Goal: Information Seeking & Learning: Learn about a topic

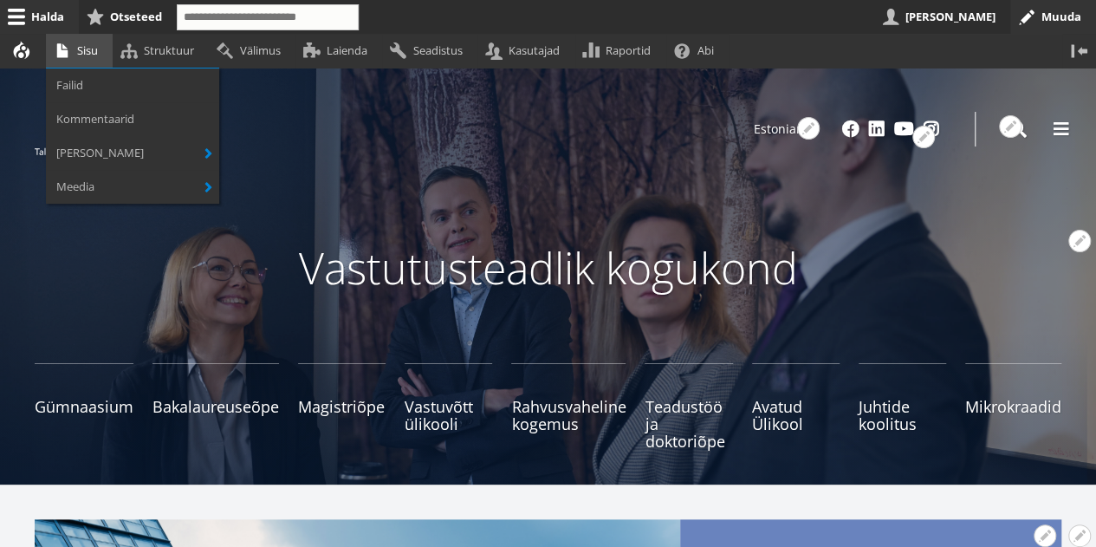
click at [82, 55] on link "Sisu" at bounding box center [79, 51] width 67 height 34
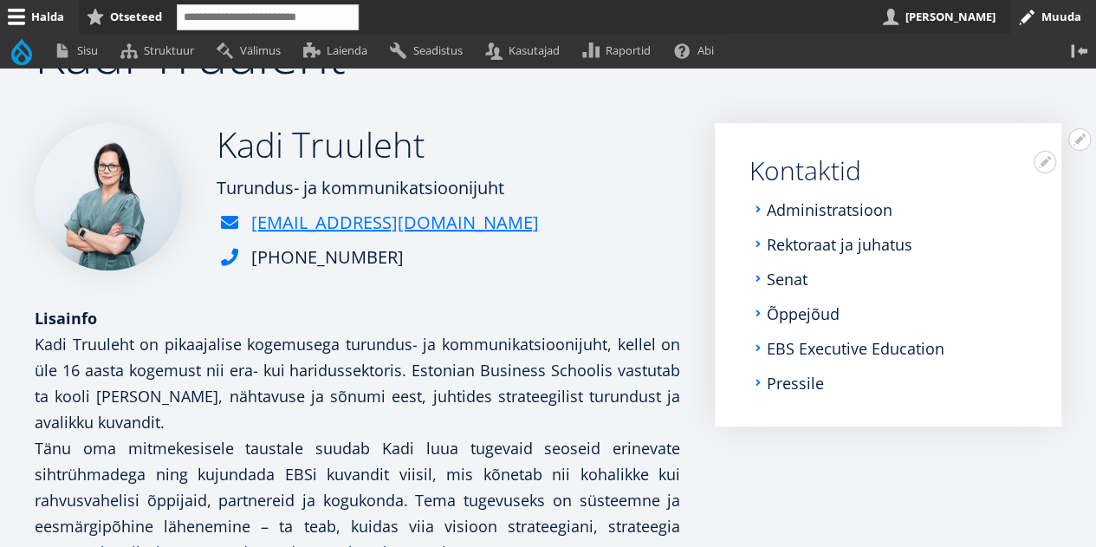
scroll to position [217, 0]
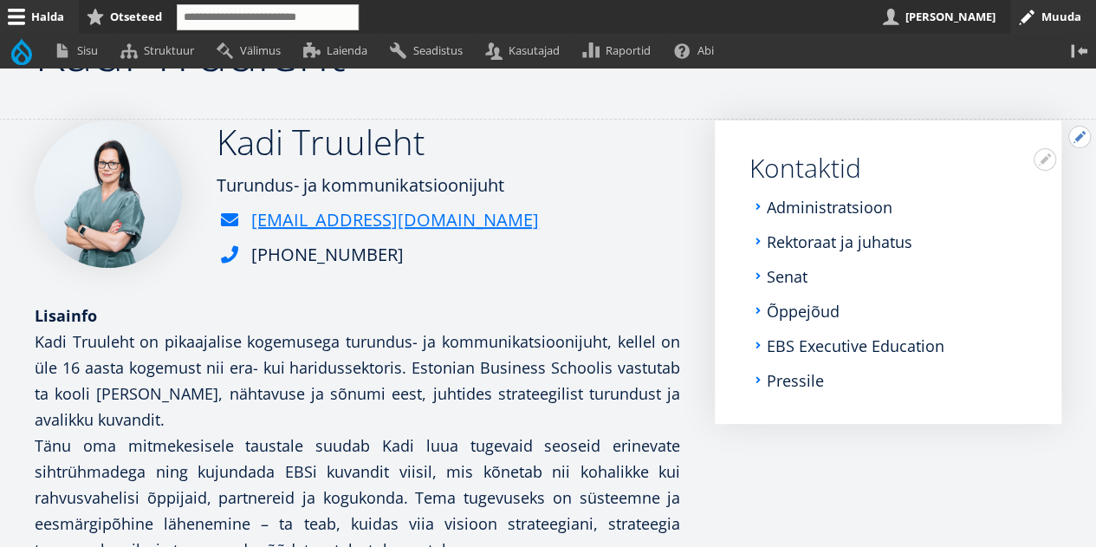
click at [1081, 134] on button "Avatud Kadi Truuleht seaded" at bounding box center [1079, 137] width 23 height 23
click at [1034, 204] on link "Delete" at bounding box center [1050, 205] width 79 height 18
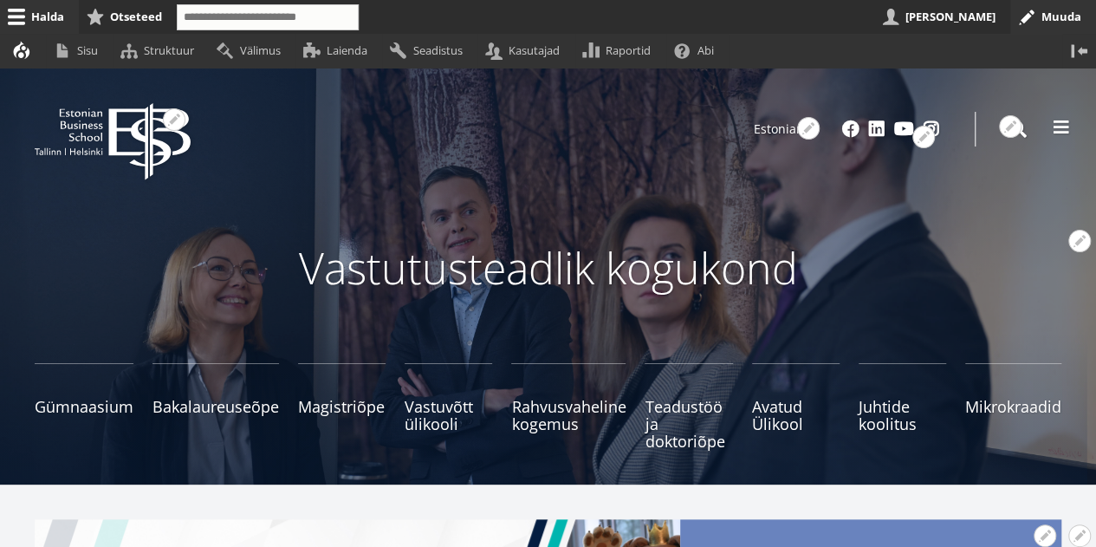
click at [1067, 130] on span at bounding box center [1061, 127] width 17 height 17
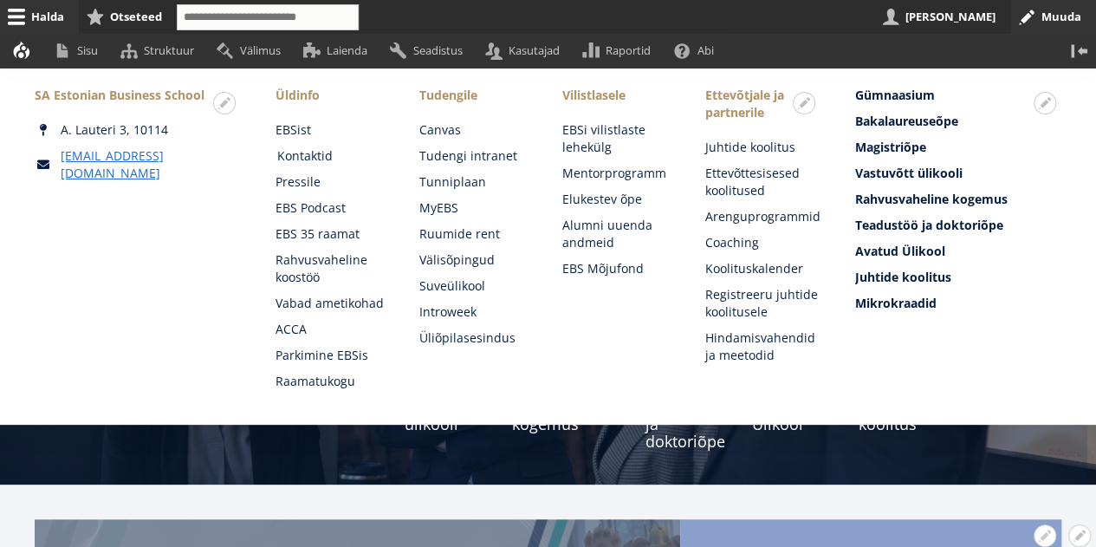
click at [316, 152] on link "Kontaktid" at bounding box center [331, 155] width 108 height 17
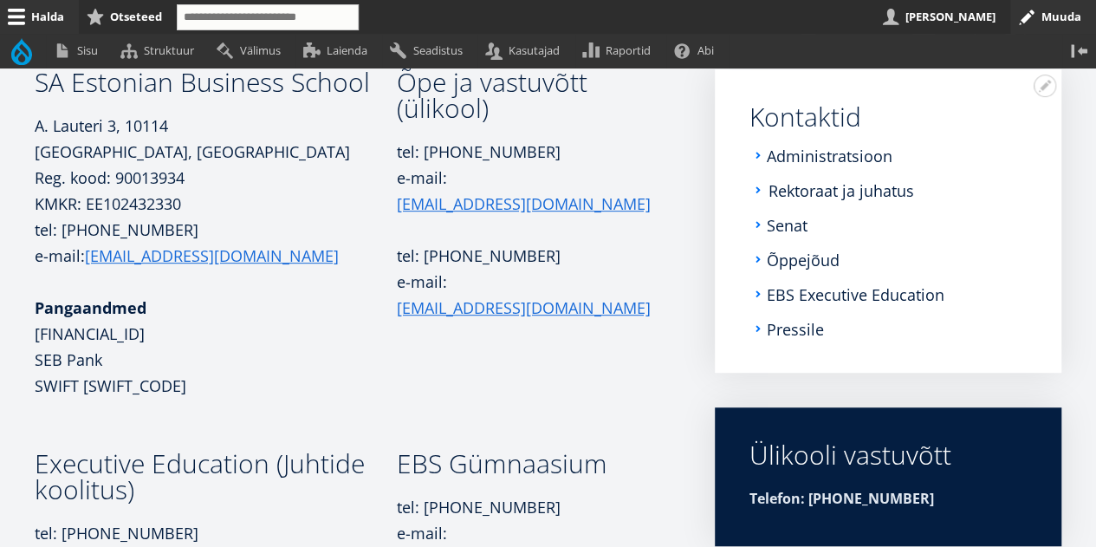
scroll to position [312, 0]
click at [809, 154] on link "Administratsioon" at bounding box center [831, 154] width 126 height 17
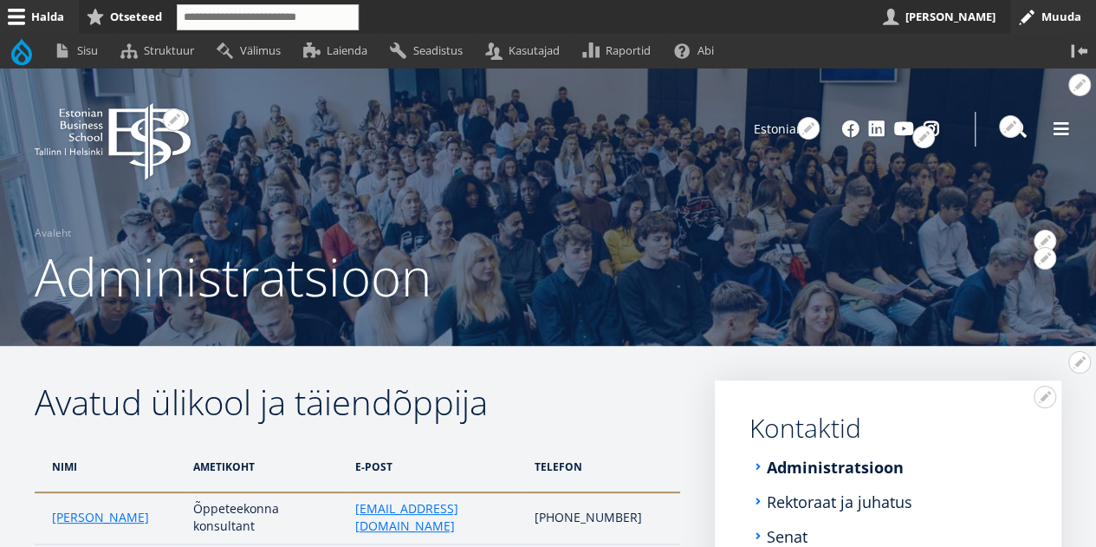
scroll to position [5, 0]
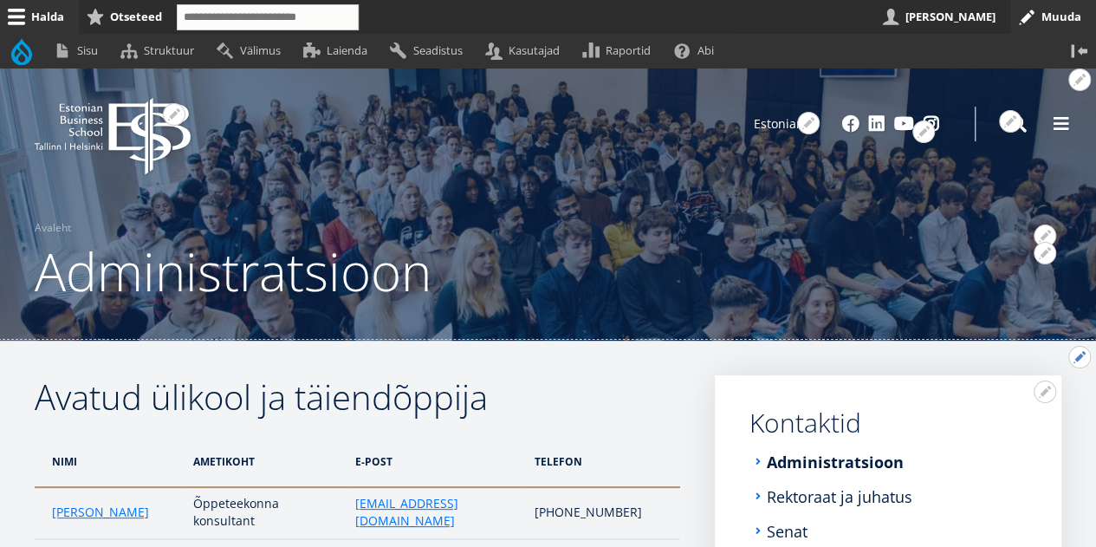
click at [1083, 357] on button "Avatud Avatud ülikool ja täiendõppija seaded" at bounding box center [1079, 357] width 23 height 23
click at [1054, 398] on link "Muuda" at bounding box center [1050, 404] width 79 height 18
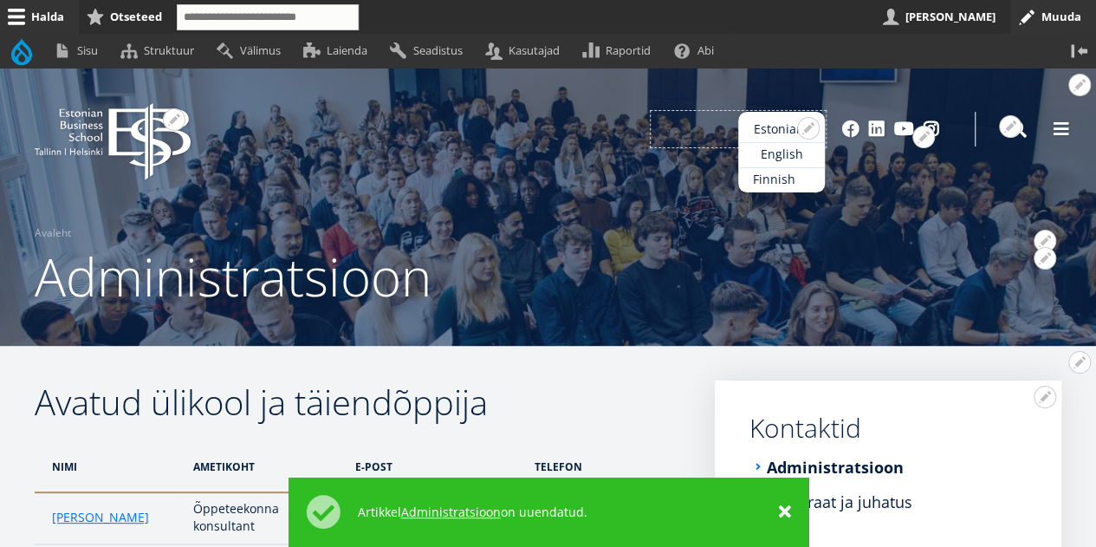
click at [766, 167] on link "Finnish" at bounding box center [781, 179] width 87 height 25
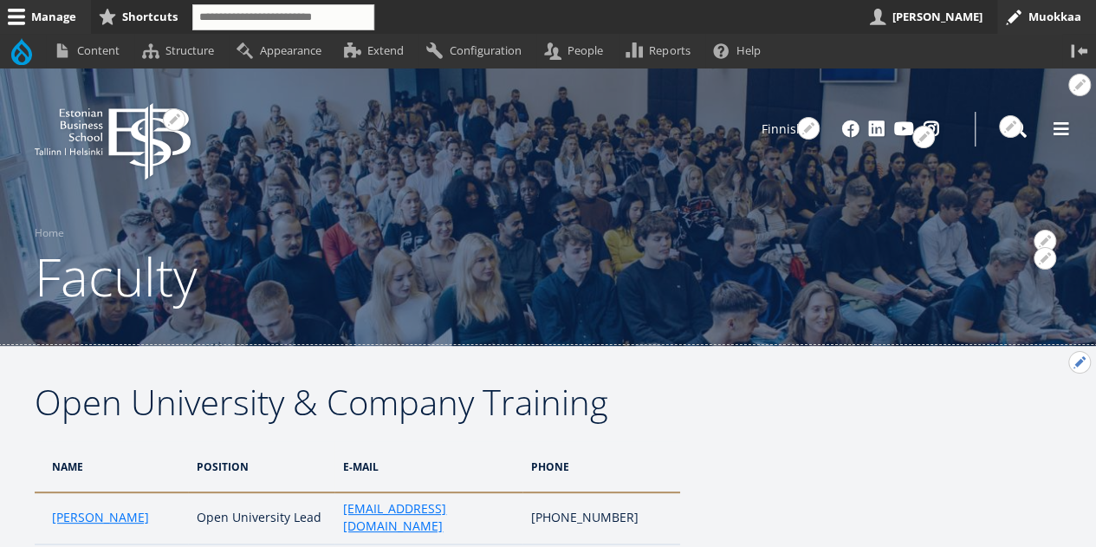
click at [1079, 366] on button "Open Open University &amp; Company Training configuration options" at bounding box center [1079, 362] width 23 height 23
click at [1041, 412] on link "Muokkaa" at bounding box center [1043, 409] width 93 height 18
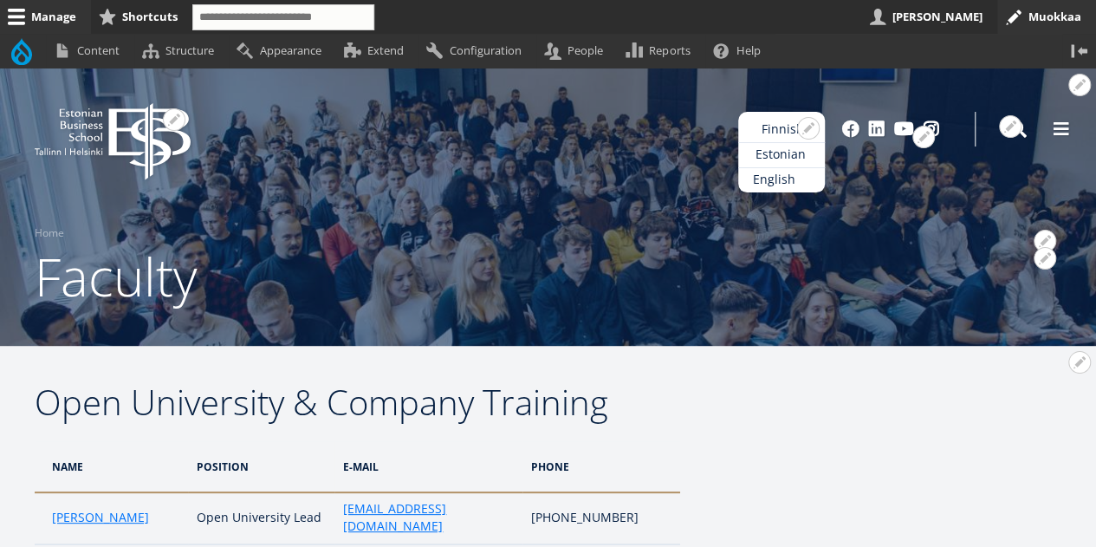
click at [779, 179] on link "English" at bounding box center [781, 179] width 87 height 25
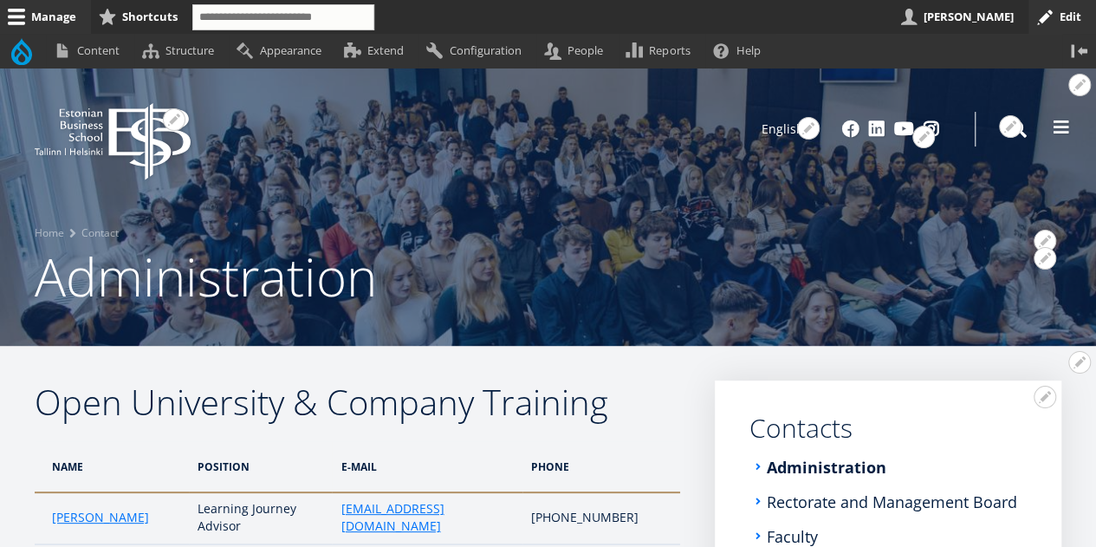
click at [1061, 135] on span at bounding box center [1061, 127] width 17 height 17
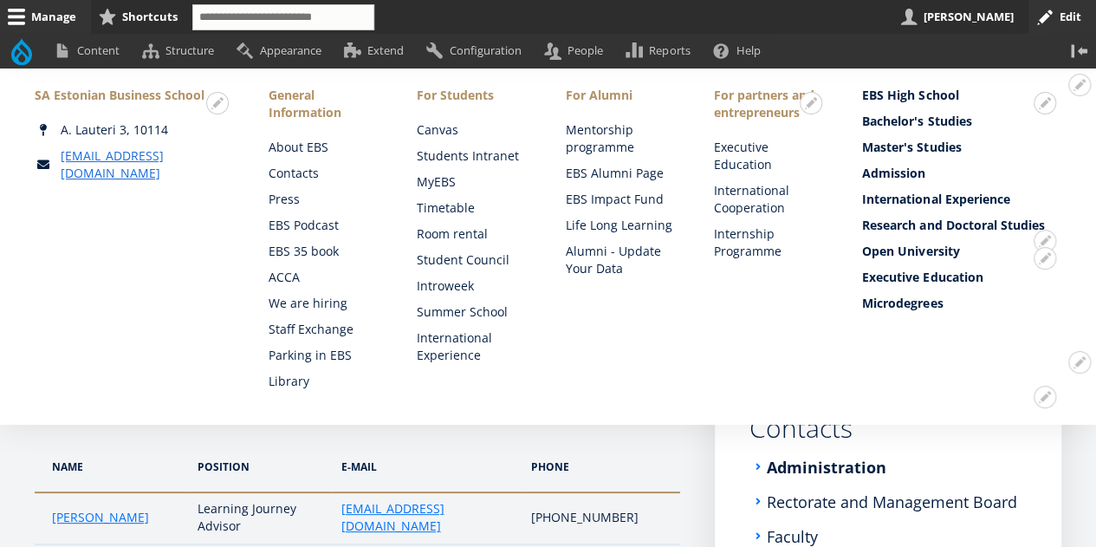
click at [1076, 349] on div "Open configuration options Quick edit Configure block Remove block Translate bl…" at bounding box center [548, 238] width 1096 height 303
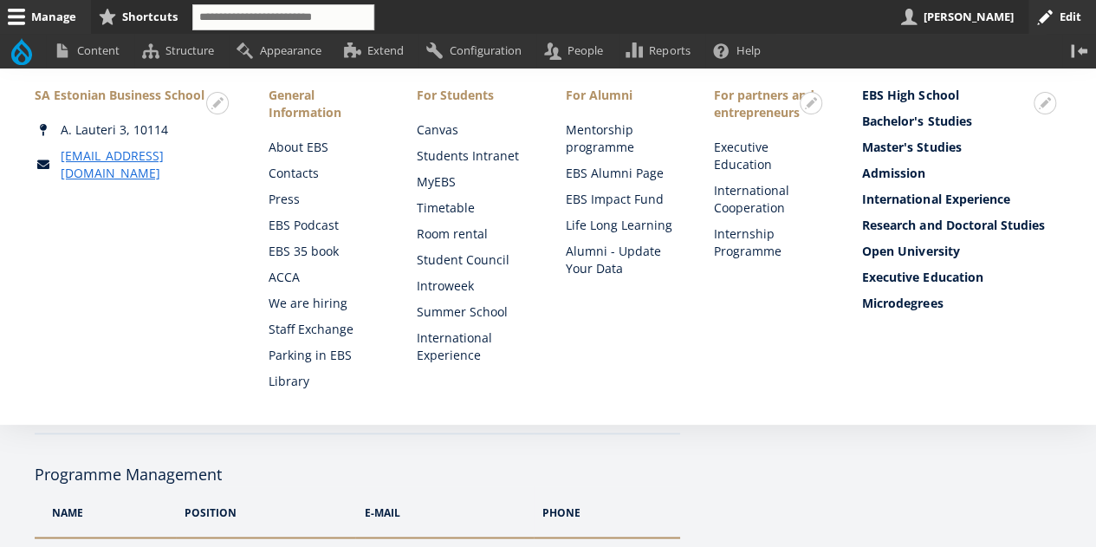
scroll to position [1282, 0]
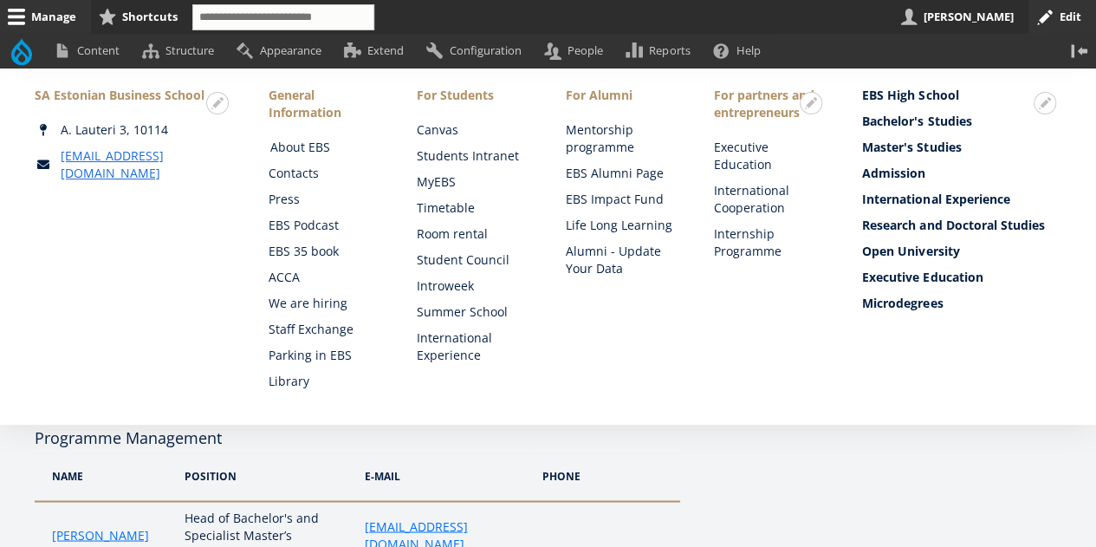
click at [300, 152] on link "About EBS" at bounding box center [326, 147] width 113 height 17
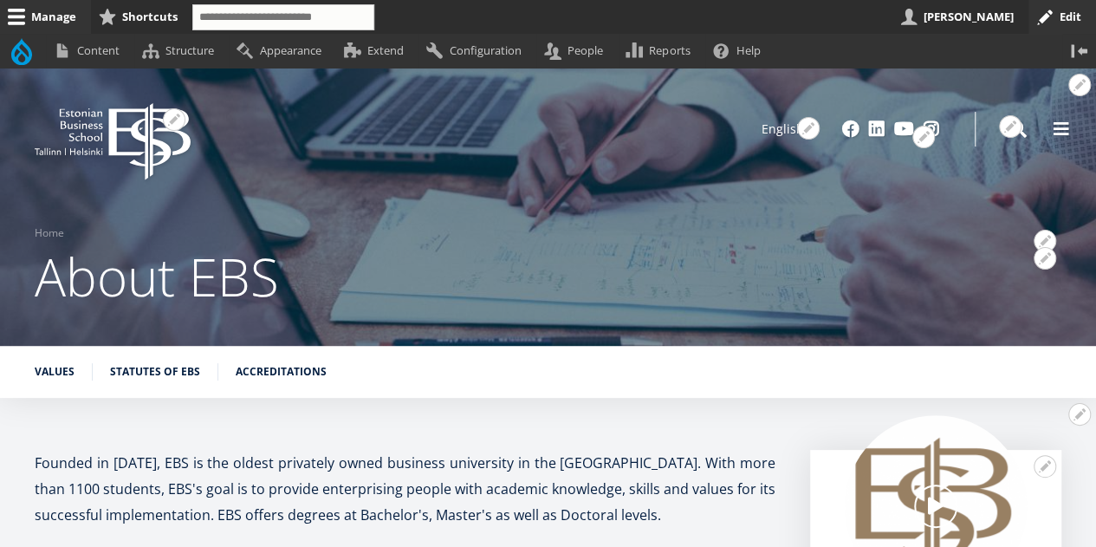
click at [1046, 143] on div "Open configuration options Configure block Remove block Translate block EBS Log…" at bounding box center [548, 129] width 1096 height 52
click at [1065, 130] on span at bounding box center [1061, 127] width 17 height 17
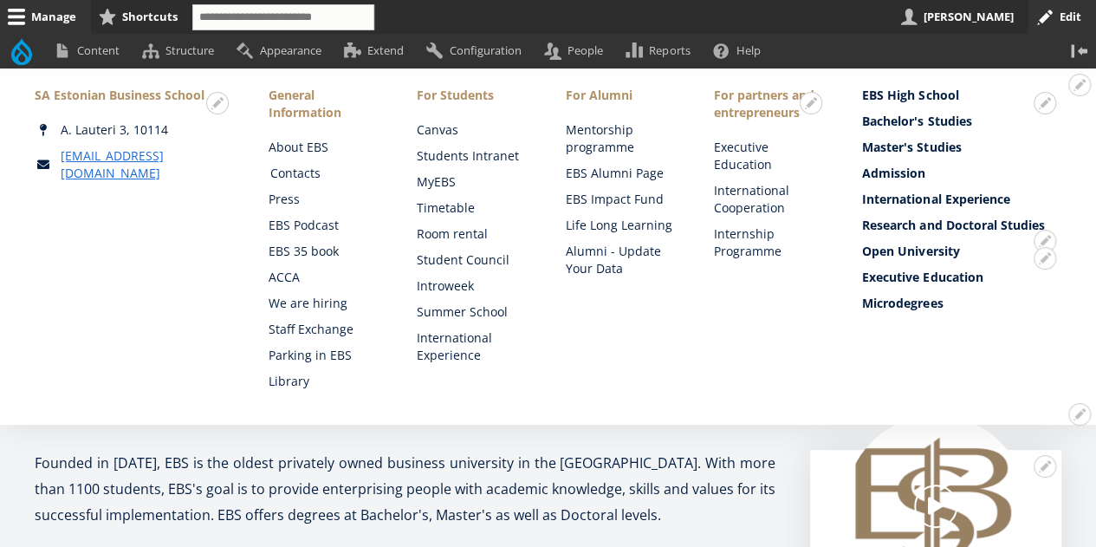
click at [291, 179] on link "Contacts" at bounding box center [326, 173] width 113 height 17
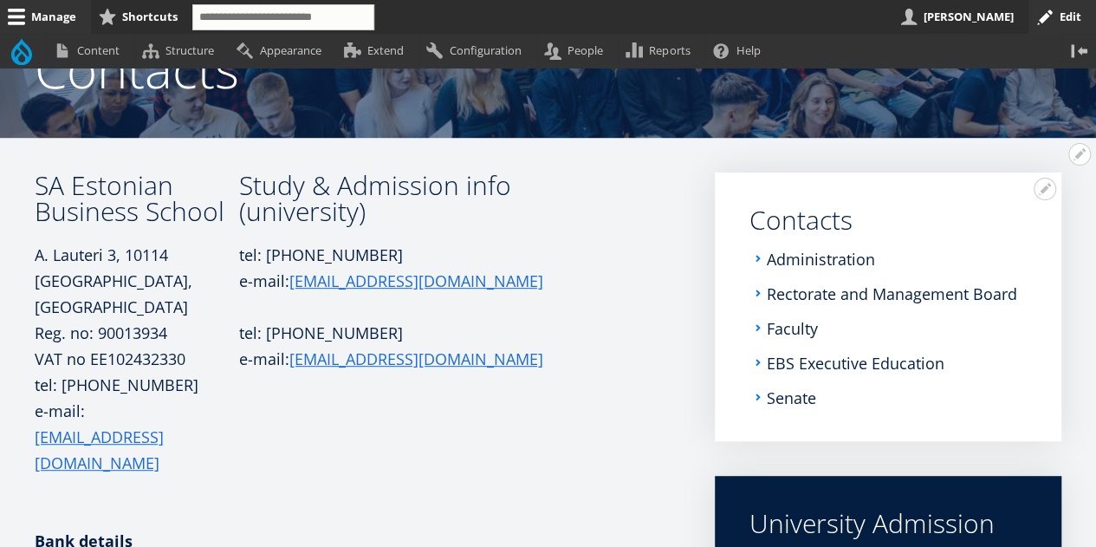
scroll to position [211, 0]
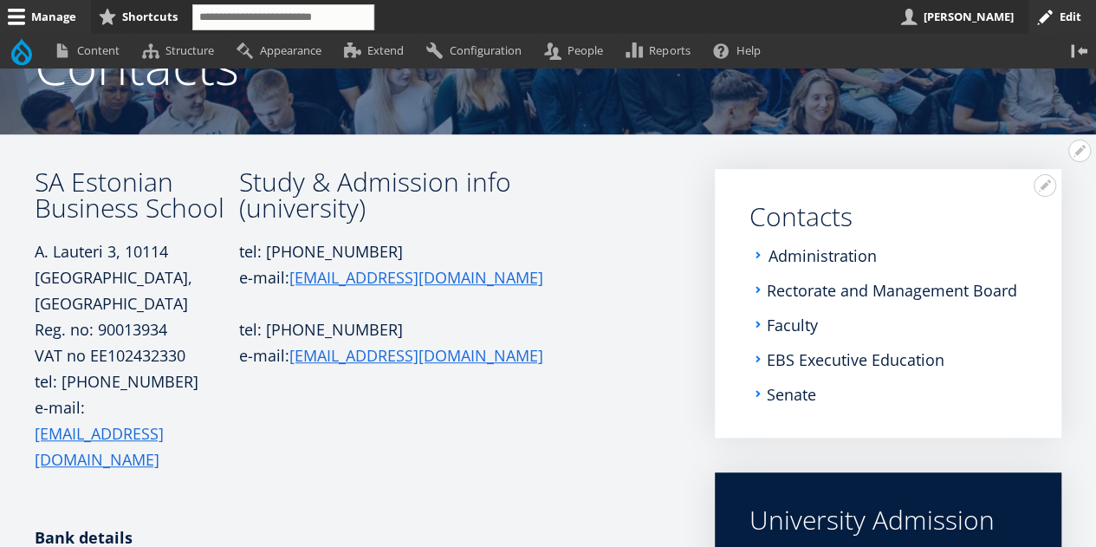
click at [831, 253] on link "Administration" at bounding box center [822, 255] width 108 height 17
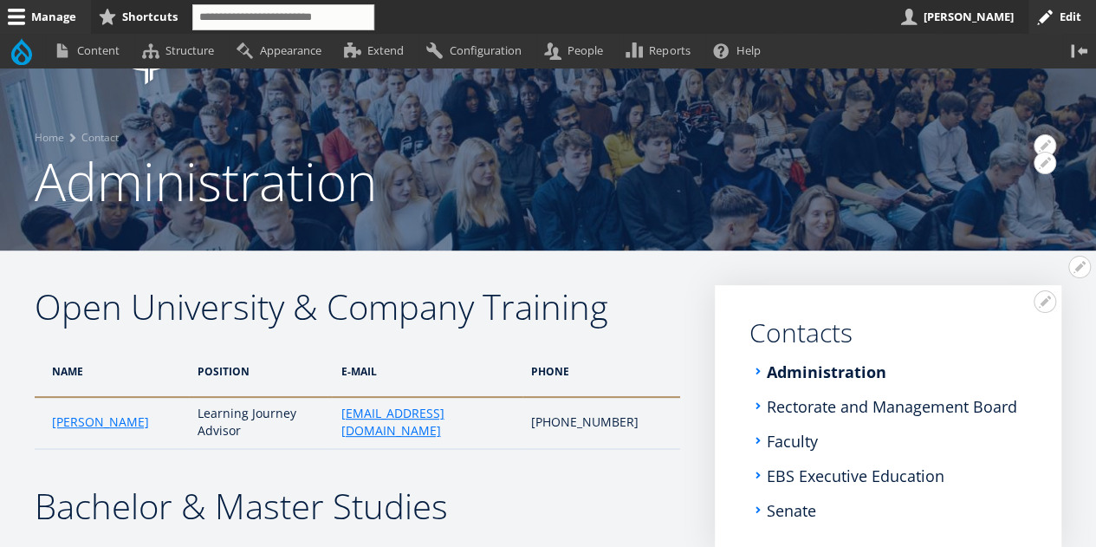
scroll to position [152, 0]
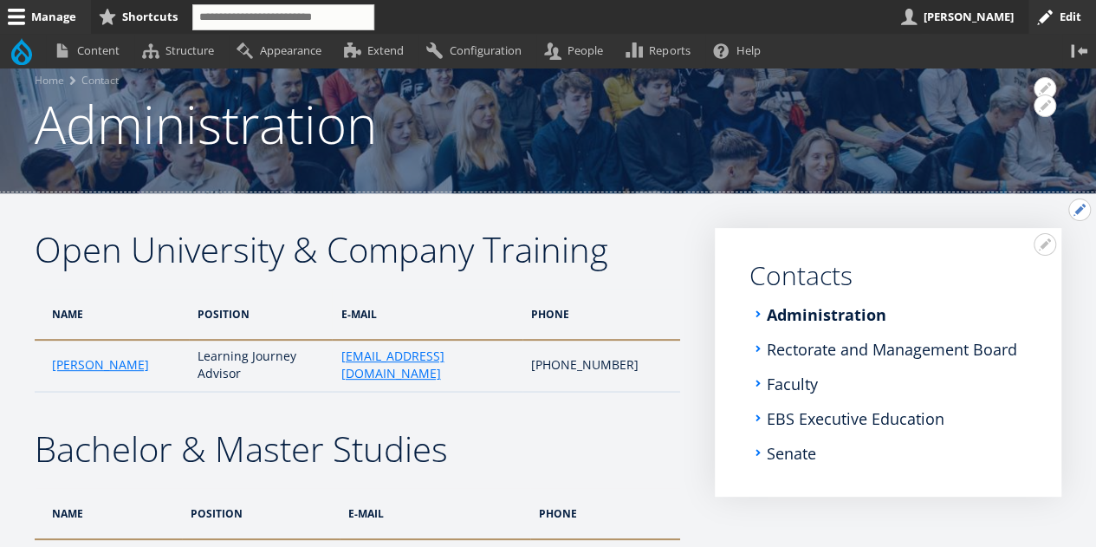
click at [1080, 210] on button "Open Open University &amp; Company Training configuration options" at bounding box center [1079, 209] width 23 height 23
click at [1015, 256] on link "Edit" at bounding box center [1043, 257] width 93 height 18
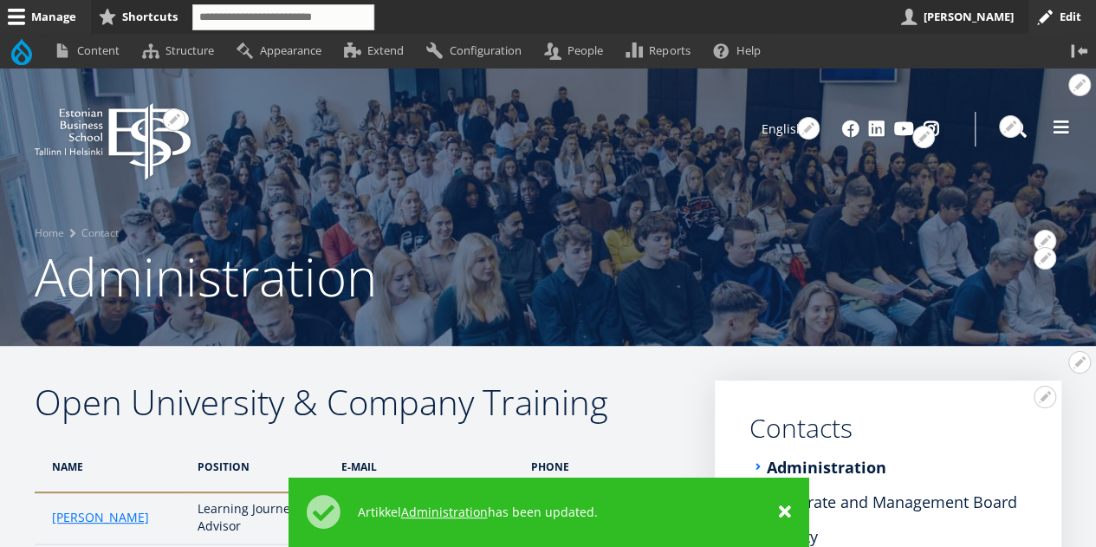
click at [1055, 139] on button at bounding box center [1061, 127] width 35 height 35
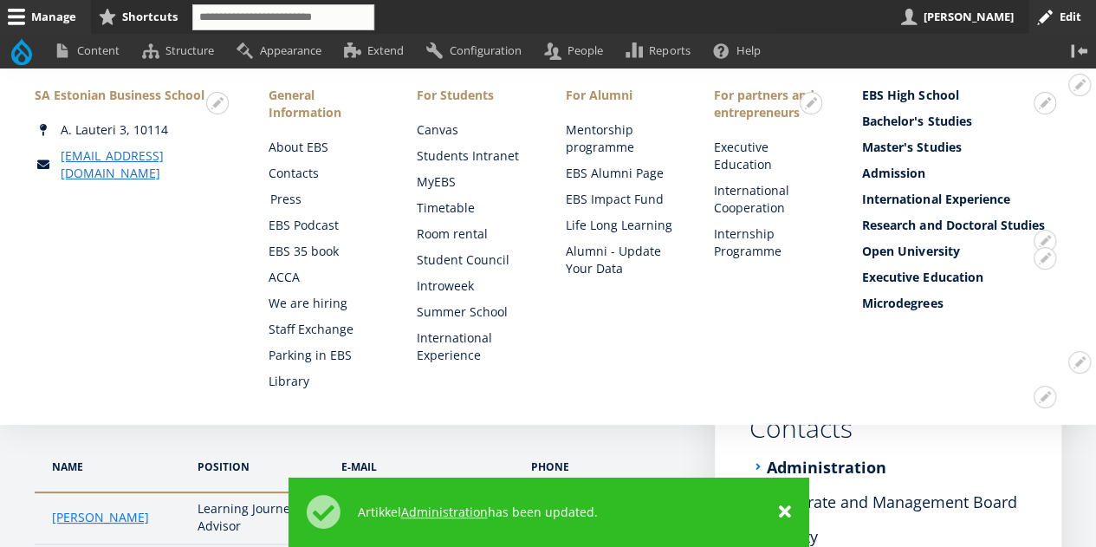
click at [276, 195] on link "Press" at bounding box center [326, 199] width 113 height 17
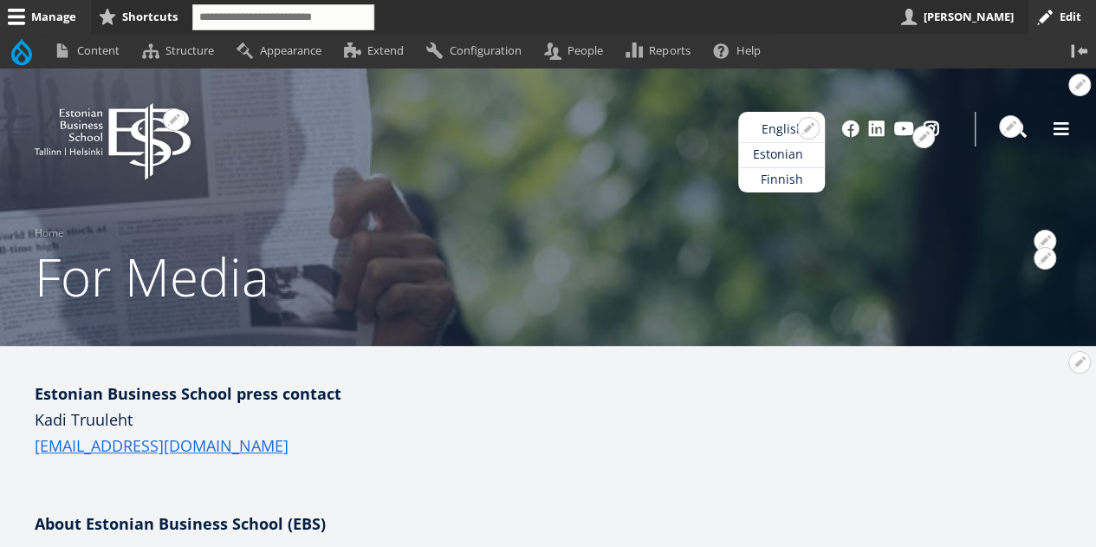
click at [778, 155] on link "Estonian" at bounding box center [781, 154] width 87 height 25
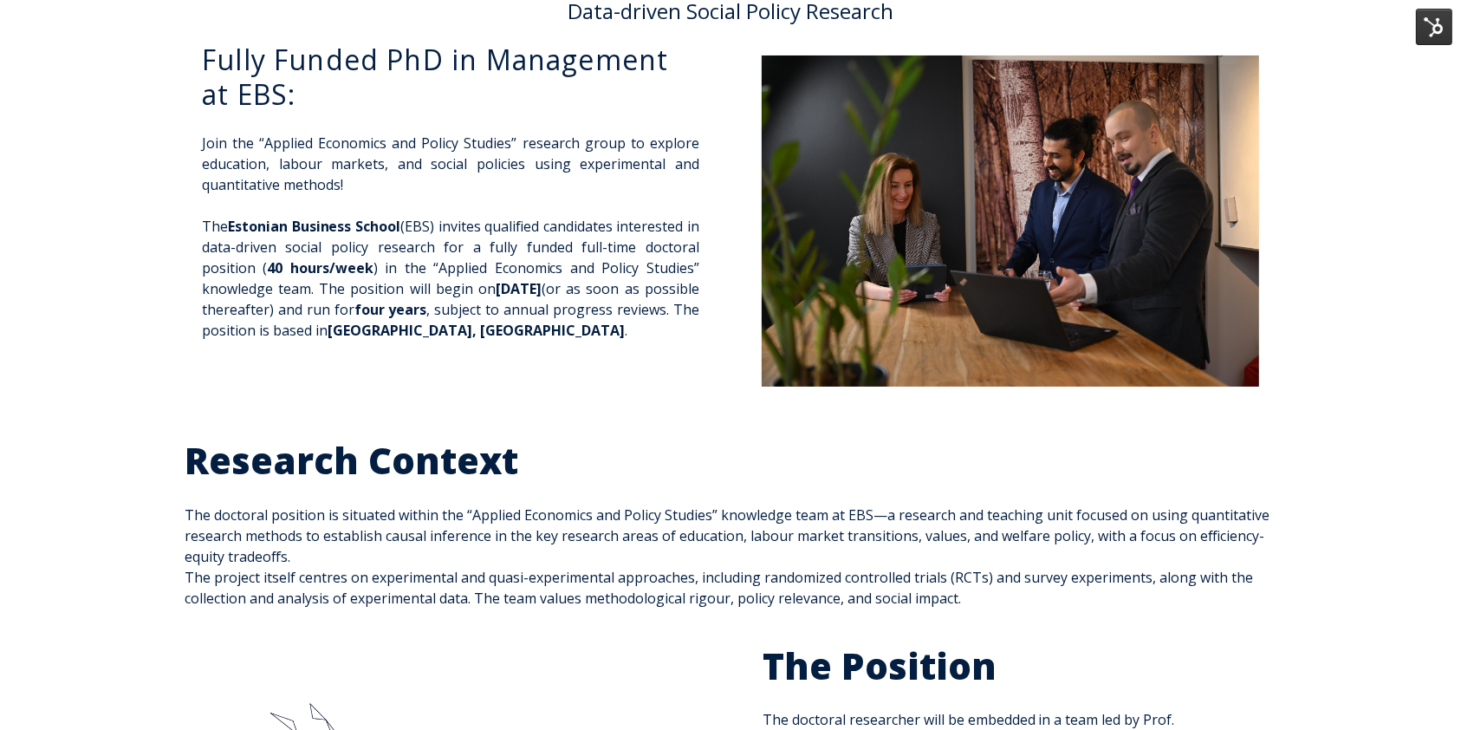
scroll to position [142, 0]
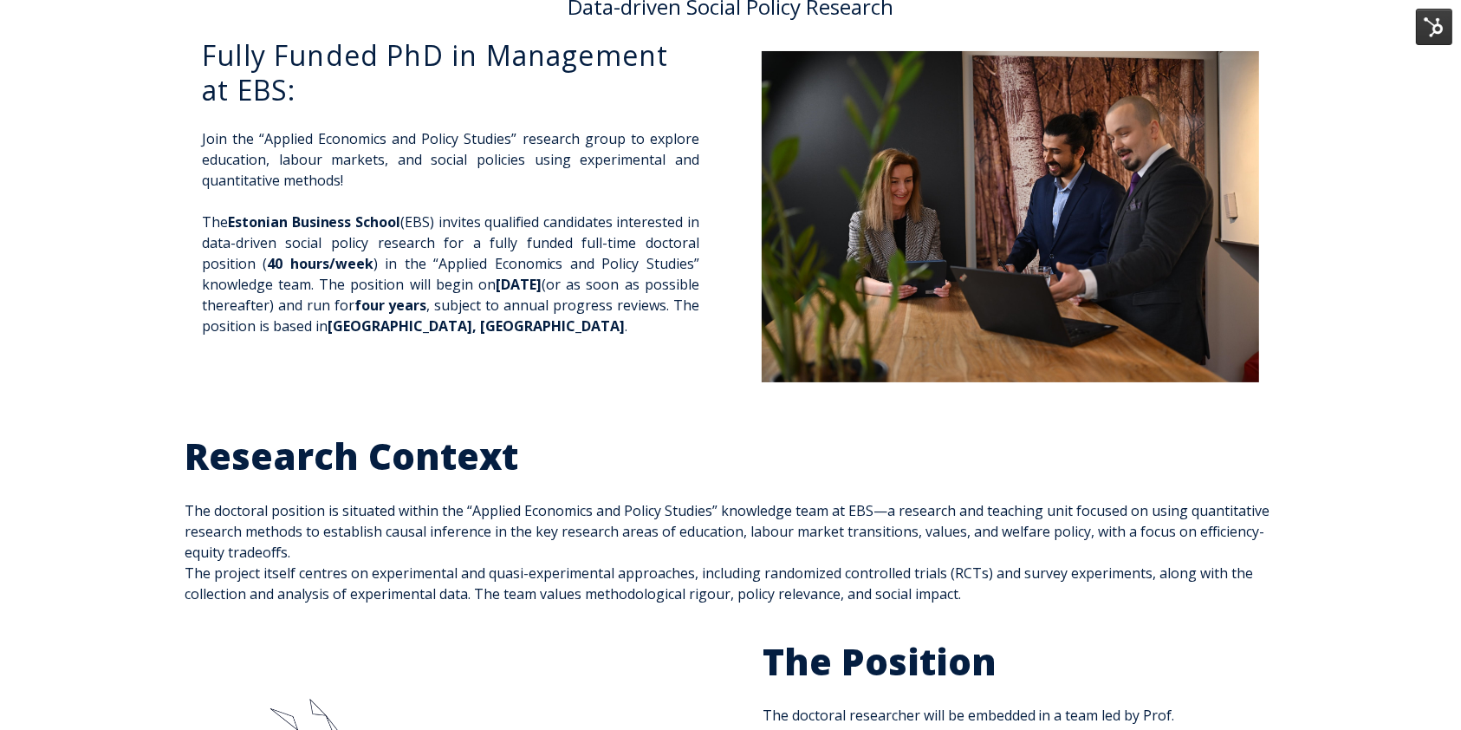
drag, startPoint x: 1476, startPoint y: 133, endPoint x: 1472, endPoint y: 158, distance: 24.6
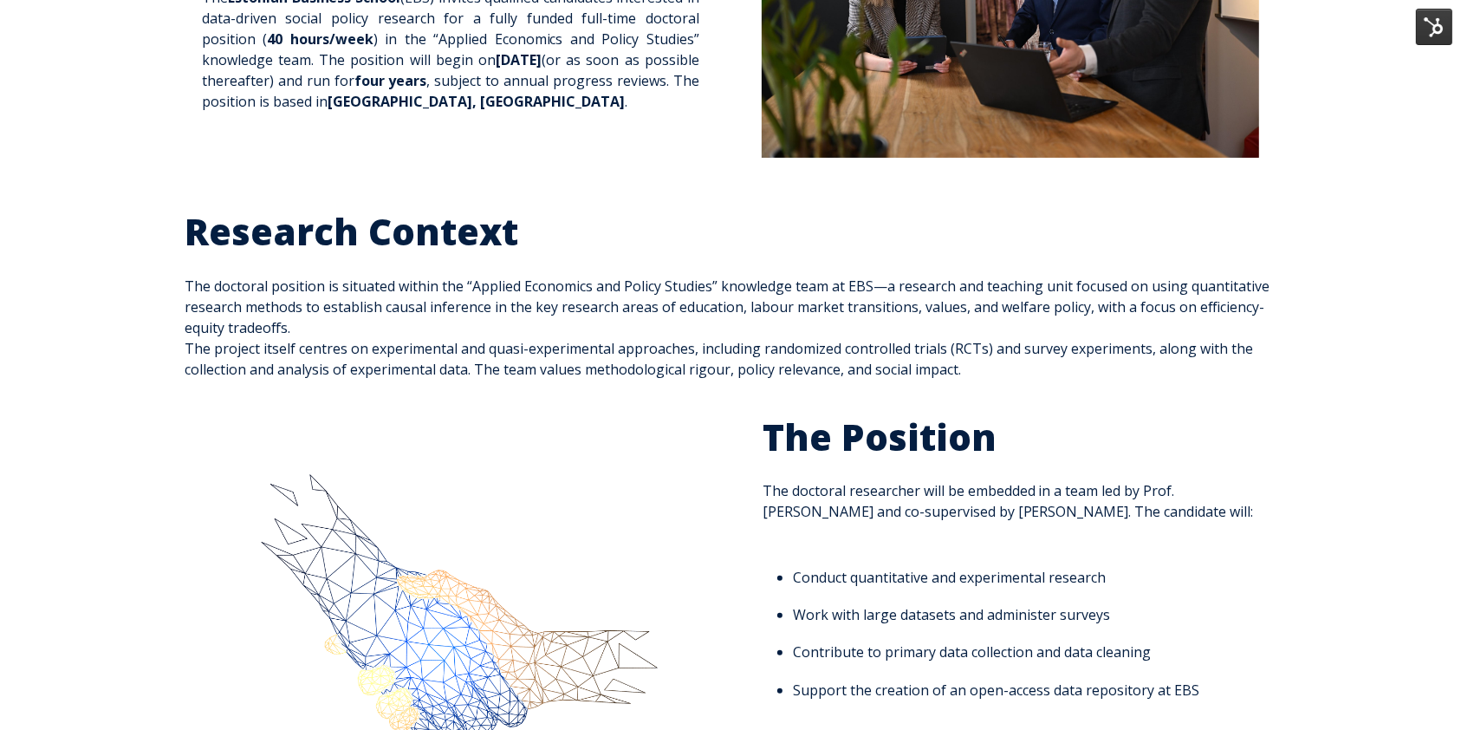
scroll to position [0, 0]
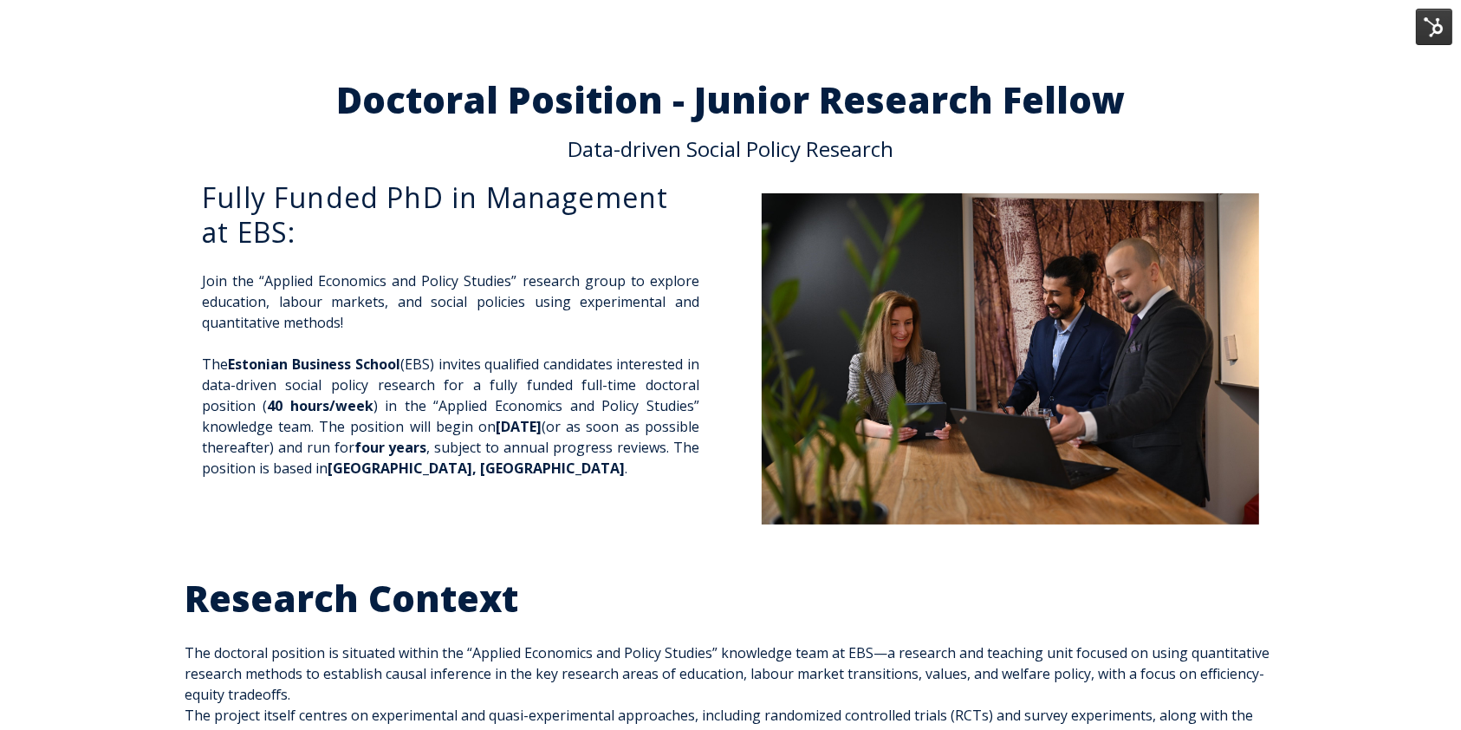
click at [1079, 508] on img at bounding box center [1010, 358] width 497 height 331
click at [991, 324] on img at bounding box center [1010, 358] width 497 height 331
click at [704, 94] on h2 "Doctoral Position - Junior Research Fellow" at bounding box center [731, 99] width 1092 height 36
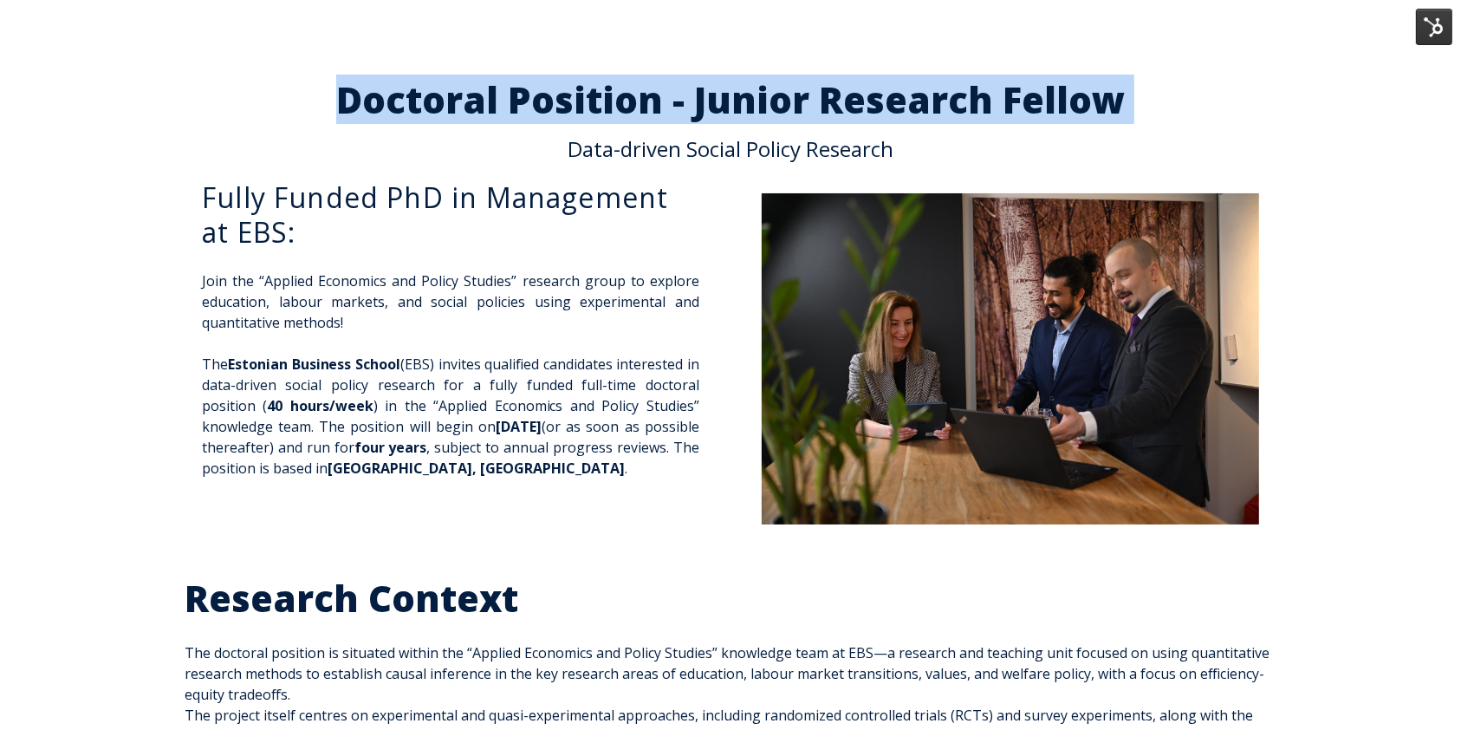
click at [704, 94] on h2 "Doctoral Position - Junior Research Fellow" at bounding box center [731, 99] width 1092 height 36
copy span "Doctoral Position - Junior Research Fellow"
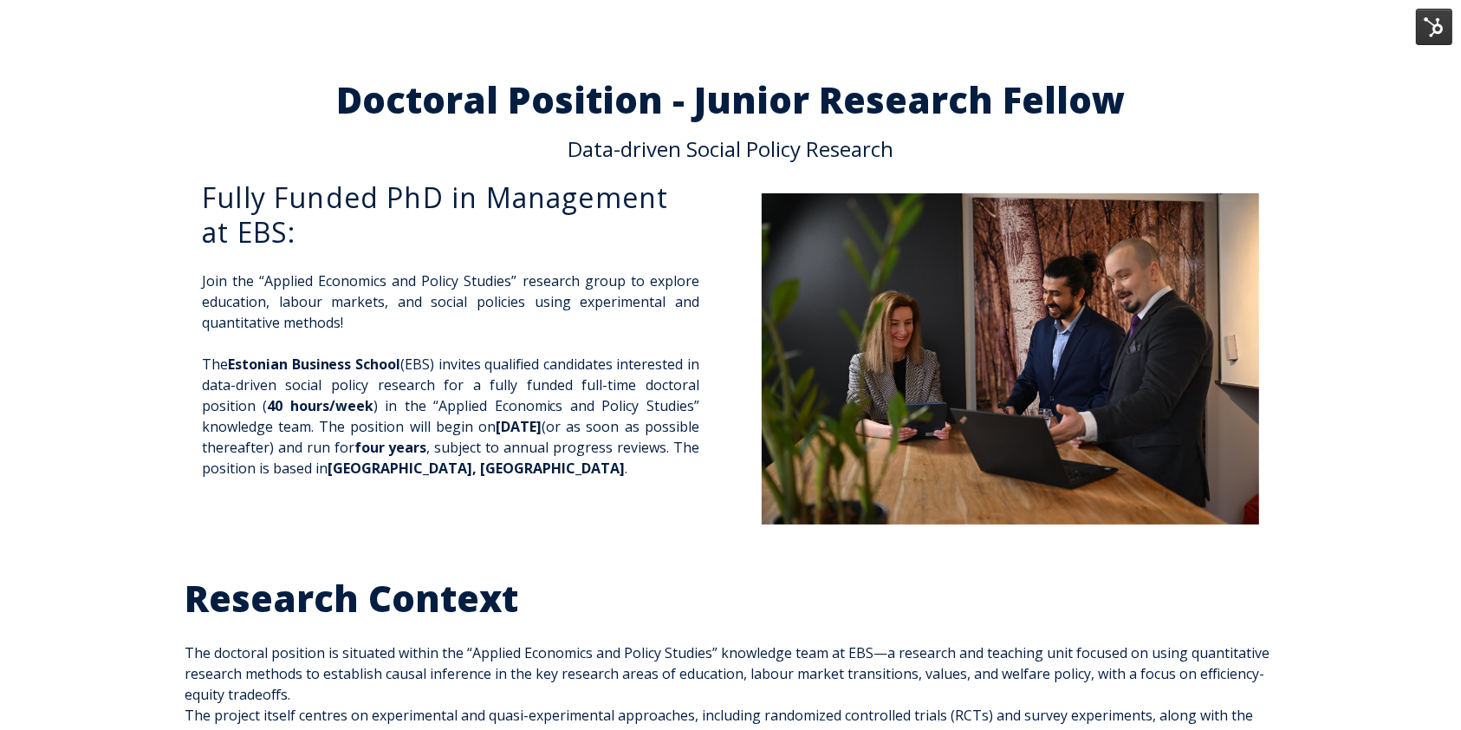
click at [704, 148] on p "Data-driven Social Policy Research" at bounding box center [731, 149] width 1092 height 21
copy div "Data-driven Social Policy Research"
